Goal: Check status: Check status

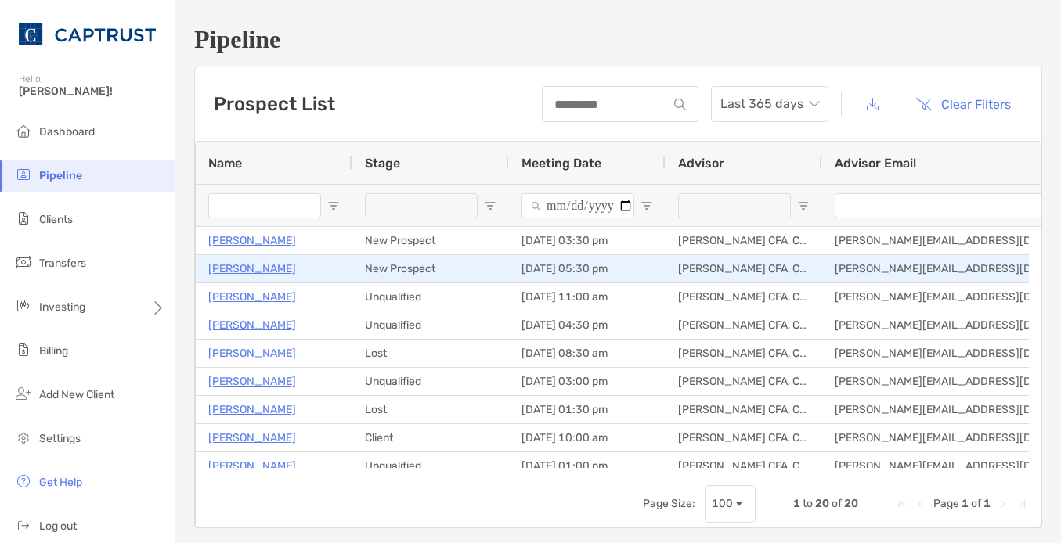
click at [278, 273] on p "[PERSON_NAME]" at bounding box center [252, 269] width 88 height 20
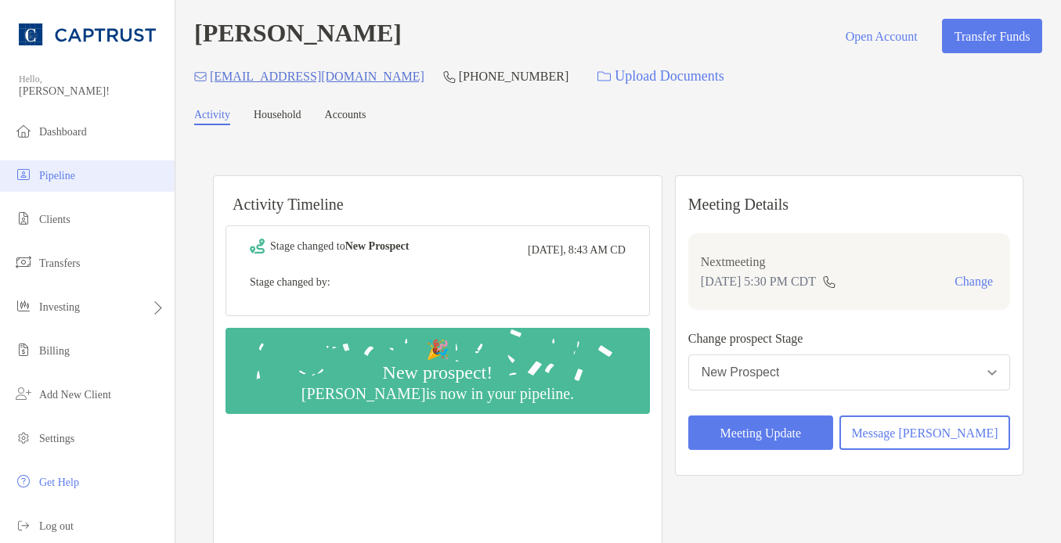
click at [63, 176] on span "Pipeline" at bounding box center [57, 176] width 36 height 12
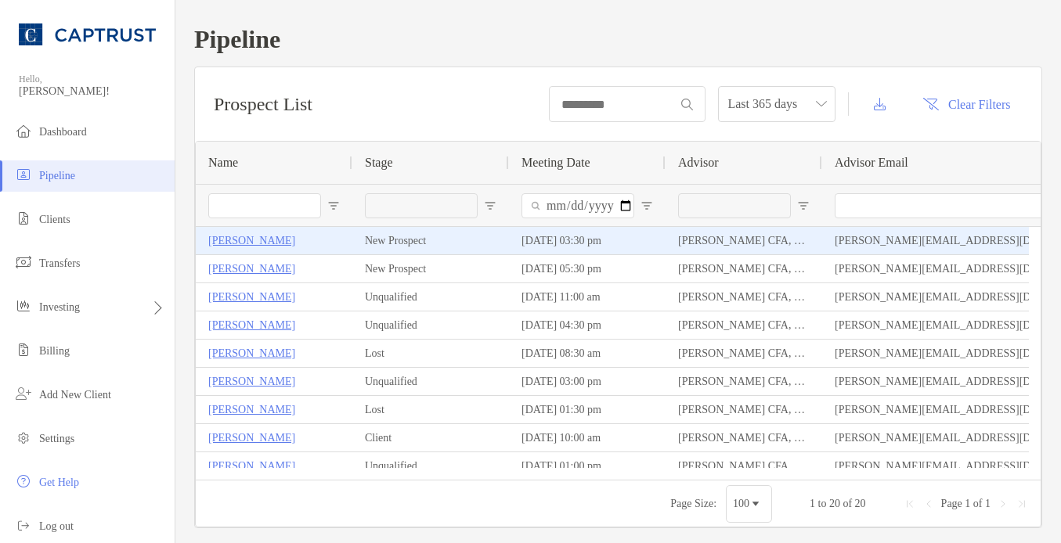
click at [243, 241] on p "[PERSON_NAME]" at bounding box center [251, 241] width 87 height 20
